Goal: Book appointment/travel/reservation

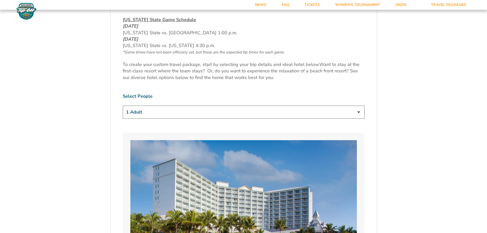
scroll to position [307, 0]
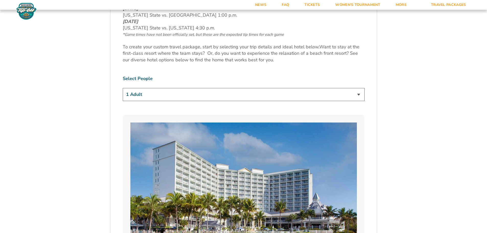
click at [358, 95] on select "1 Adult 2 Adults 3 Adults 4 Adults 2 Adults + 1 Child 2 Adults + 2 Children 2 A…" at bounding box center [244, 94] width 242 height 13
select select "2 Adults"
click at [123, 88] on select "1 Adult 2 Adults 3 Adults 4 Adults 2 Adults + 1 Child 2 Adults + 2 Children 2 A…" at bounding box center [244, 94] width 242 height 13
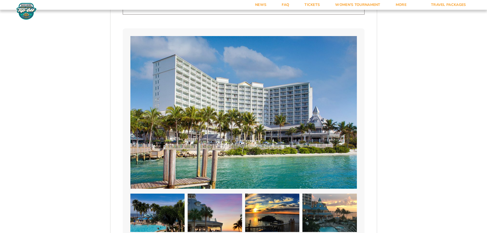
scroll to position [384, 0]
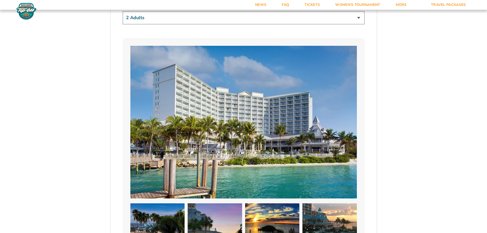
click at [190, 114] on img at bounding box center [243, 122] width 227 height 152
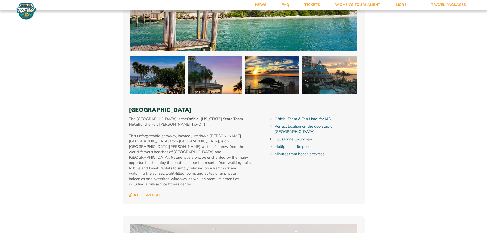
scroll to position [537, 0]
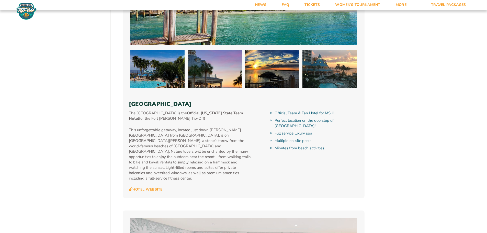
click at [170, 105] on h3 "[GEOGRAPHIC_DATA]" at bounding box center [244, 104] width 230 height 7
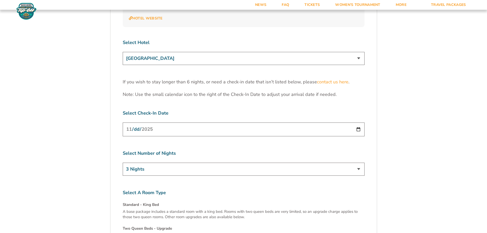
scroll to position [1611, 0]
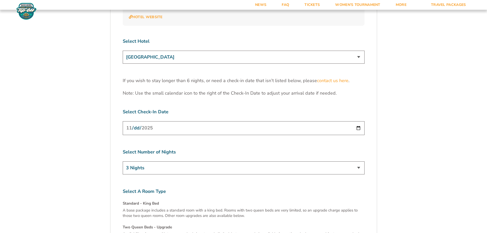
drag, startPoint x: 357, startPoint y: 141, endPoint x: 337, endPoint y: 140, distance: 19.9
click at [356, 161] on select "3 Nights 4 Nights 5 Nights 6 Nights" at bounding box center [244, 167] width 242 height 13
select select "5 Nights"
click at [123, 161] on select "3 Nights 4 Nights 5 Nights 6 Nights" at bounding box center [244, 167] width 242 height 13
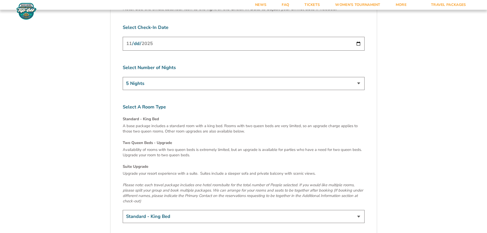
scroll to position [1713, 0]
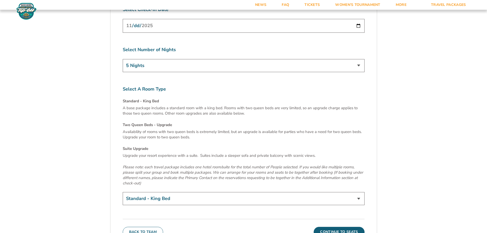
click at [134, 98] on h4 "Standard - King Bed" at bounding box center [244, 100] width 242 height 5
click at [337, 227] on button "Continue To Seats" at bounding box center [339, 232] width 51 height 10
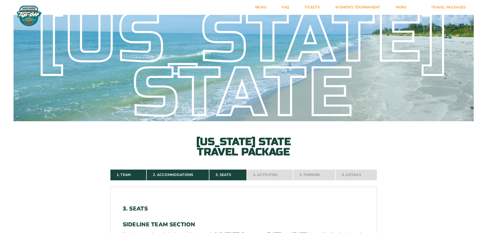
scroll to position [0, 0]
